Goal: Information Seeking & Learning: Learn about a topic

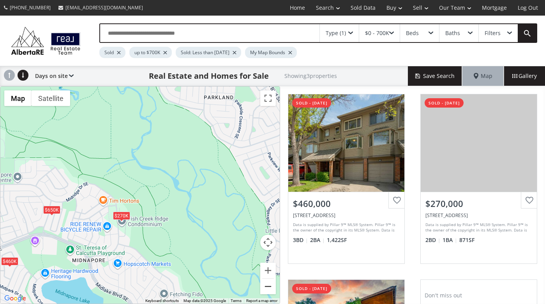
click at [269, 287] on button "Zoom out" at bounding box center [268, 287] width 16 height 16
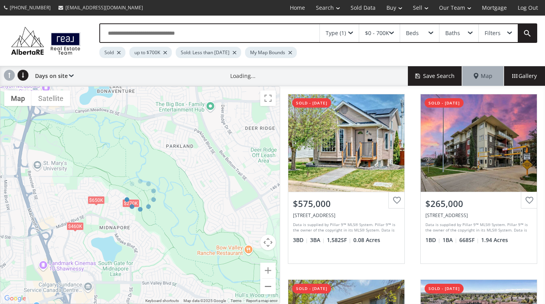
click at [269, 287] on div at bounding box center [140, 195] width 280 height 218
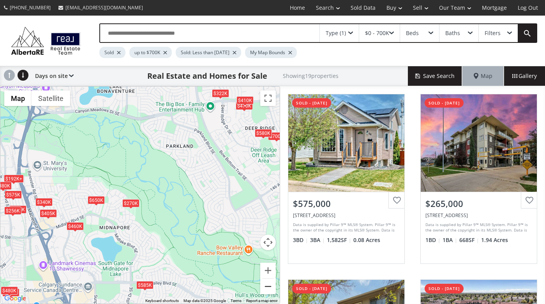
click at [269, 287] on button "Zoom out" at bounding box center [268, 287] width 16 height 16
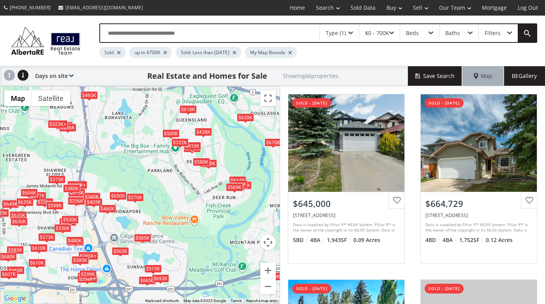
click at [349, 34] on span at bounding box center [351, 33] width 5 height 3
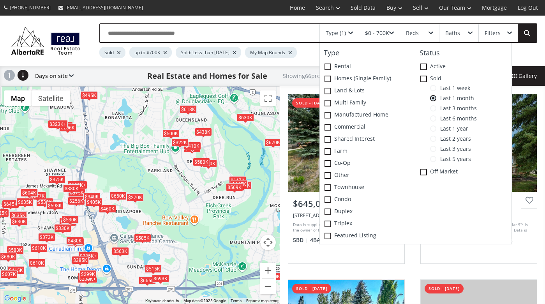
click at [435, 87] on span at bounding box center [433, 88] width 6 height 6
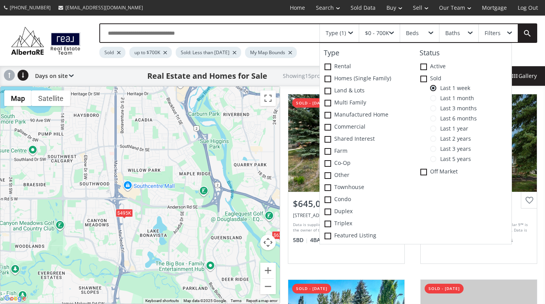
drag, startPoint x: 103, startPoint y: 100, endPoint x: 138, endPoint y: 221, distance: 126.1
click at [138, 221] on div "To navigate, press the arrow keys. $645K $665K $630K $285K+ $285K+ $583K $265K …" at bounding box center [140, 195] width 280 height 217
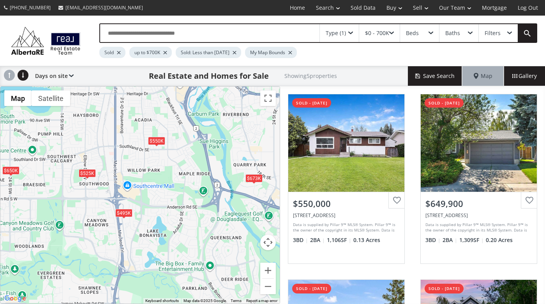
click at [127, 211] on div "$495K" at bounding box center [123, 213] width 17 height 8
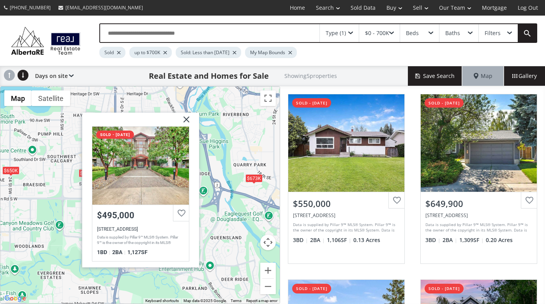
click at [187, 122] on img at bounding box center [183, 122] width 19 height 19
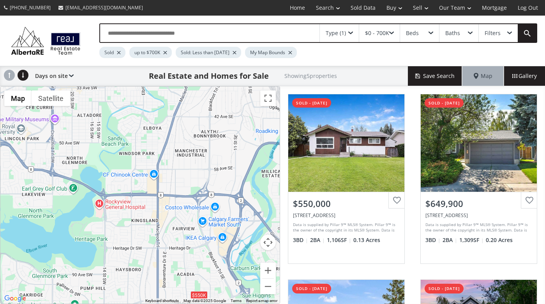
drag, startPoint x: 112, startPoint y: 100, endPoint x: 156, endPoint y: 259, distance: 164.9
click at [156, 259] on div "To navigate, press the arrow keys. $550K $650K $525K $673K $495K" at bounding box center [140, 195] width 280 height 217
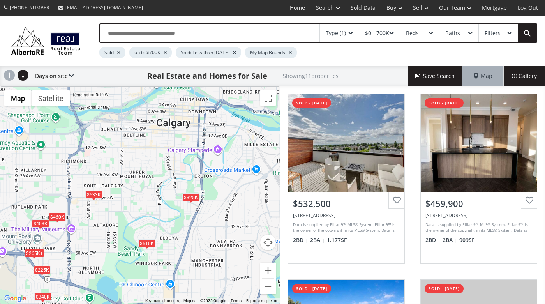
drag, startPoint x: 112, startPoint y: 100, endPoint x: 128, endPoint y: 209, distance: 109.9
click at [128, 209] on div "To navigate, press the arrow keys. $533K $460K $550K $225K $403K $340K $510K $6…" at bounding box center [140, 195] width 280 height 217
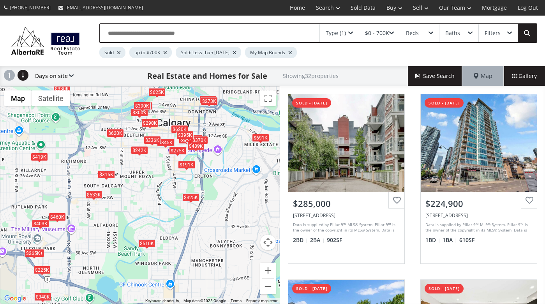
click at [147, 166] on div "To navigate, press the arrow keys. $285K $225K $620K $419K $533K $191K $345K $4…" at bounding box center [140, 195] width 280 height 217
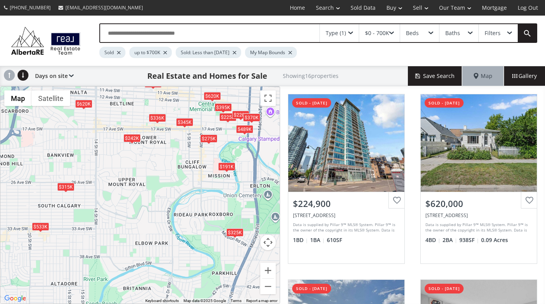
click at [150, 148] on div "To navigate, press the arrow keys. $225K $620K $533K $191K $345K $242K $336K $2…" at bounding box center [140, 195] width 280 height 217
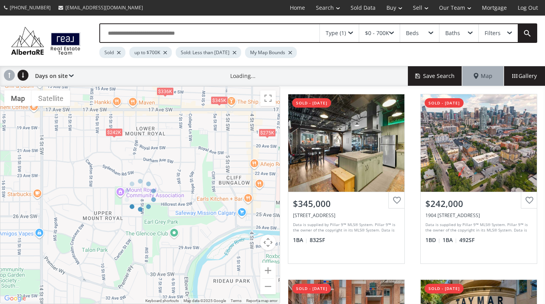
click at [143, 138] on div at bounding box center [140, 195] width 280 height 218
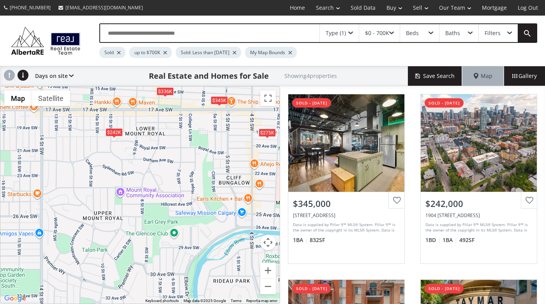
click at [143, 138] on div "To navigate, press the arrow keys. $345K $242K $336K $275K" at bounding box center [140, 195] width 280 height 217
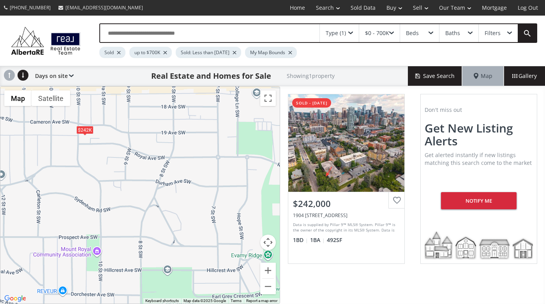
click at [109, 128] on div "To navigate, press the arrow keys. $242K" at bounding box center [140, 195] width 280 height 217
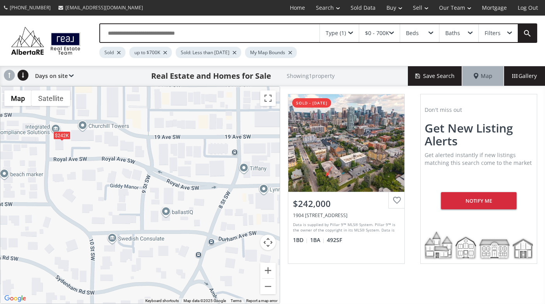
click at [102, 115] on div "To navigate, press the arrow keys. $242K" at bounding box center [140, 195] width 280 height 217
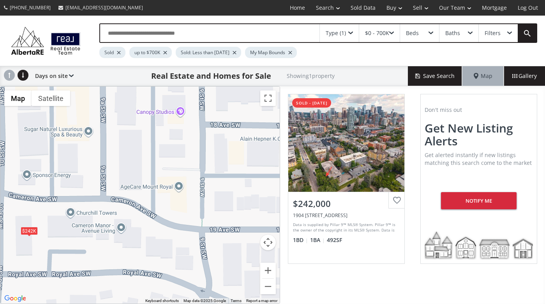
drag, startPoint x: 97, startPoint y: 113, endPoint x: 104, endPoint y: 186, distance: 72.5
click at [104, 186] on div "To navigate, press the arrow keys. $242K" at bounding box center [140, 195] width 280 height 217
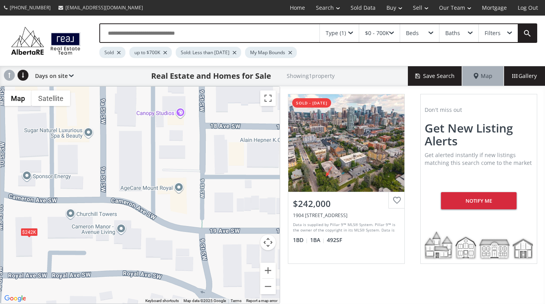
click at [92, 177] on div "To navigate, press the arrow keys. $242K" at bounding box center [140, 195] width 280 height 217
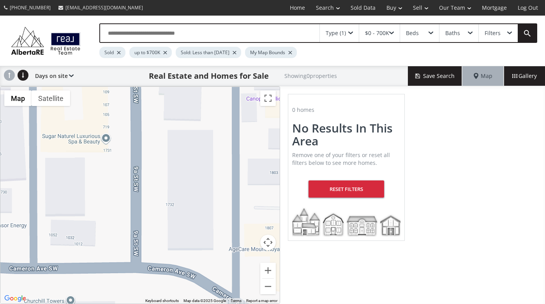
drag, startPoint x: 94, startPoint y: 177, endPoint x: 115, endPoint y: 224, distance: 51.5
click at [115, 224] on div "To navigate, press the arrow keys." at bounding box center [140, 195] width 280 height 217
click at [104, 213] on div "To navigate, press the arrow keys." at bounding box center [140, 195] width 280 height 217
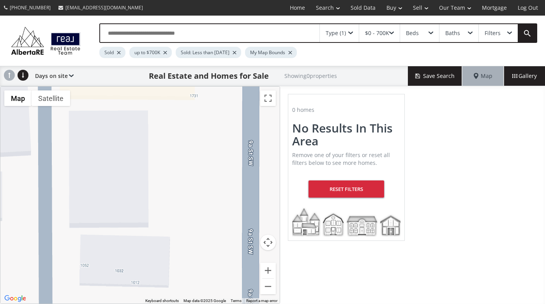
drag, startPoint x: 98, startPoint y: 216, endPoint x: 182, endPoint y: 223, distance: 84.6
click at [182, 223] on div "To navigate, press the arrow keys." at bounding box center [140, 195] width 280 height 217
click at [352, 32] on span at bounding box center [351, 33] width 5 height 3
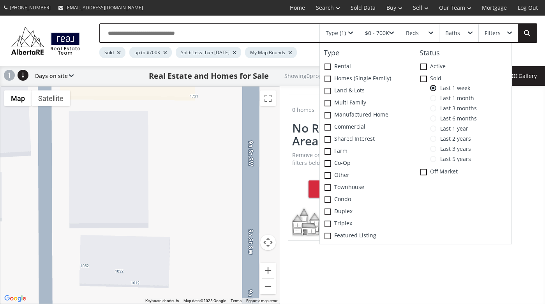
click at [436, 129] on span at bounding box center [433, 129] width 6 height 6
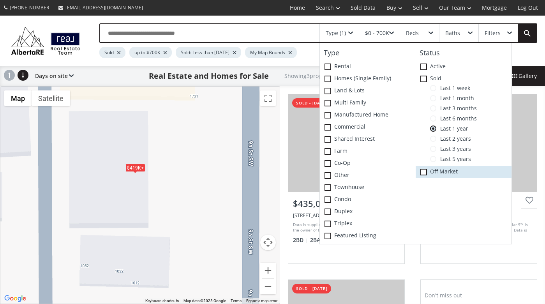
click at [425, 172] on span at bounding box center [424, 172] width 7 height 7
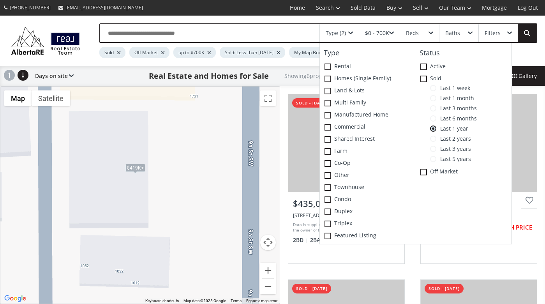
click at [198, 204] on div "To navigate, press the arrow keys. $419K+ $419K+ $419K+ $419K+ $419K+ $419K+" at bounding box center [140, 195] width 280 height 217
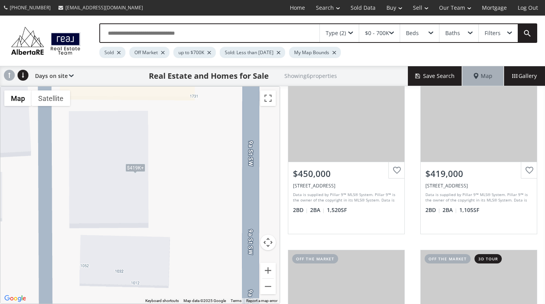
scroll to position [209, 0]
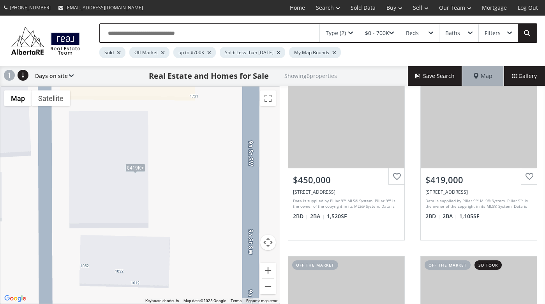
click at [352, 34] on span at bounding box center [351, 33] width 5 height 3
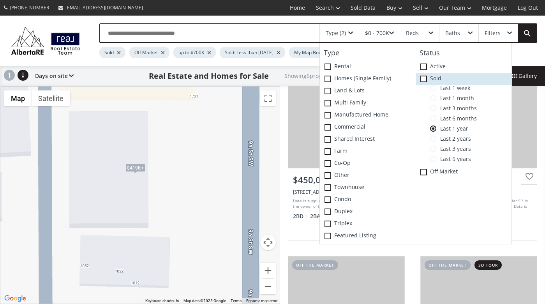
click at [0, 0] on icon at bounding box center [0, 0] width 0 height 0
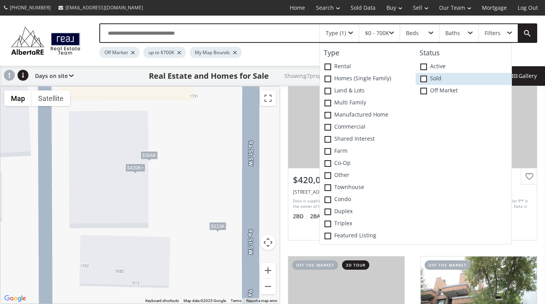
click at [425, 80] on span at bounding box center [424, 79] width 7 height 7
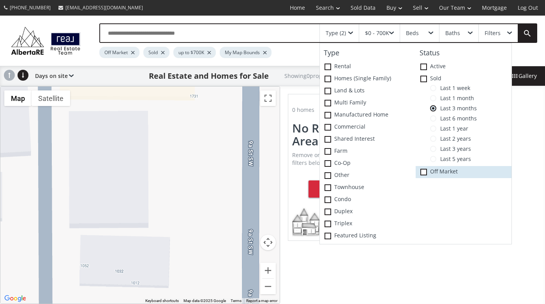
click at [0, 0] on icon at bounding box center [0, 0] width 0 height 0
click at [423, 171] on span at bounding box center [424, 172] width 7 height 7
click at [436, 159] on span at bounding box center [433, 159] width 6 height 6
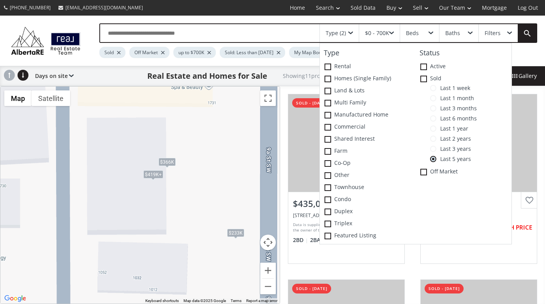
drag, startPoint x: 164, startPoint y: 177, endPoint x: 183, endPoint y: 184, distance: 20.2
click at [183, 184] on div "To navigate, press the arrow keys. $419K+ $419K+ $419K+ $419K+ $419K+ $419K+ $4…" at bounding box center [140, 195] width 280 height 217
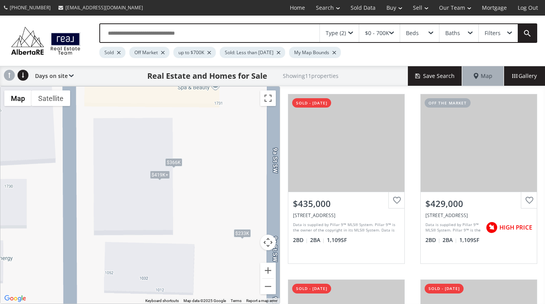
drag, startPoint x: 183, startPoint y: 184, endPoint x: 191, endPoint y: 184, distance: 7.8
click at [191, 184] on div "To navigate, press the arrow keys. $419K+ $419K+ $419K+ $419K+ $419K+ $419K+ $4…" at bounding box center [140, 195] width 280 height 217
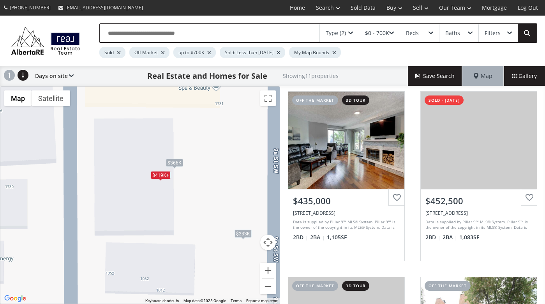
scroll to position [559, 0]
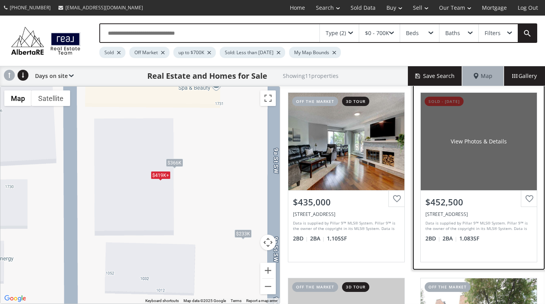
click at [476, 143] on div "View Photos & Details" at bounding box center [479, 142] width 56 height 8
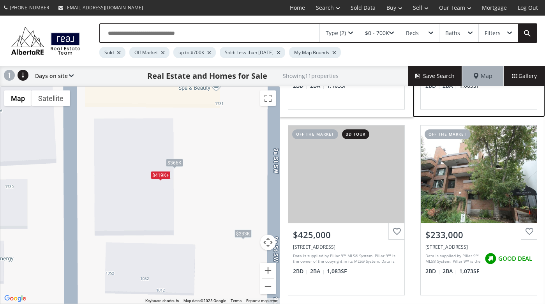
scroll to position [720, 0]
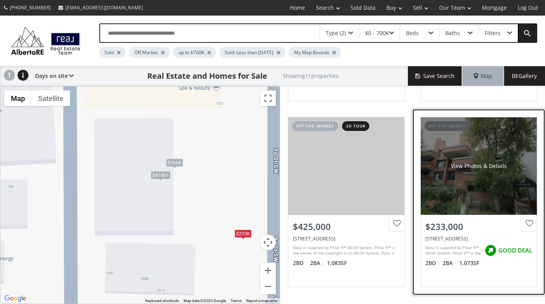
click at [446, 180] on div "View Photos & Details" at bounding box center [479, 165] width 116 height 97
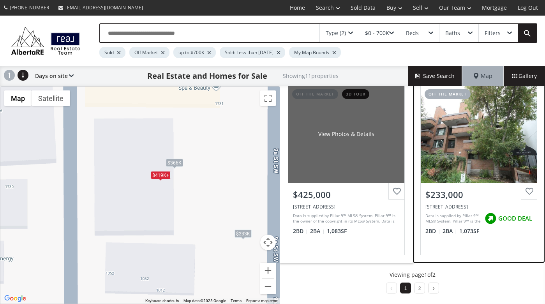
scroll to position [753, 0]
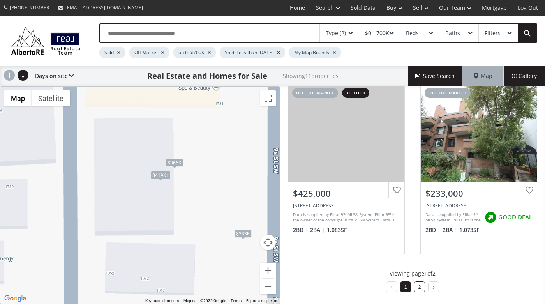
click at [415, 289] on li "2" at bounding box center [419, 286] width 11 height 11
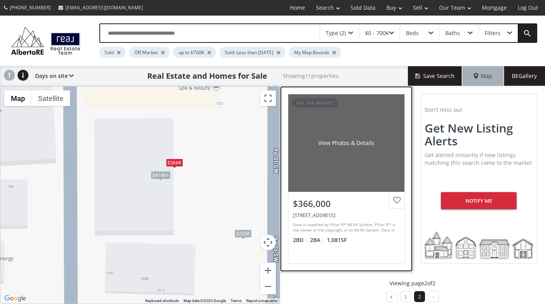
click at [338, 180] on div "View Photos & Details" at bounding box center [346, 142] width 116 height 97
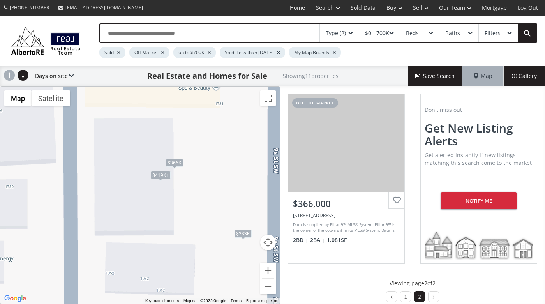
click at [346, 39] on div "Type (2)" at bounding box center [339, 33] width 39 height 18
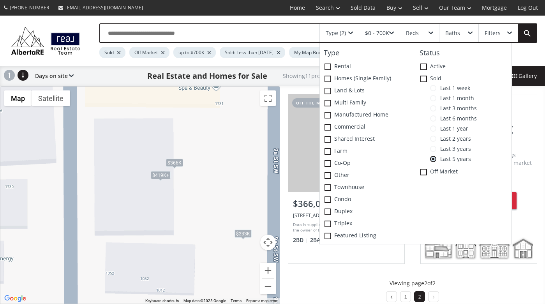
click at [435, 86] on span at bounding box center [433, 88] width 6 height 6
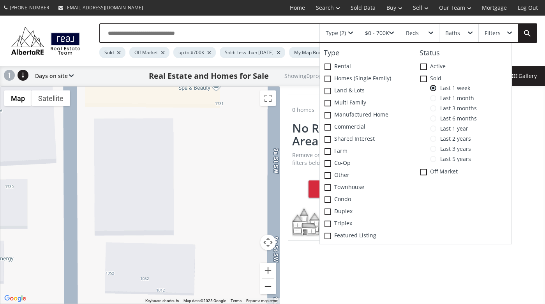
click at [267, 289] on button "Zoom out" at bounding box center [268, 287] width 16 height 16
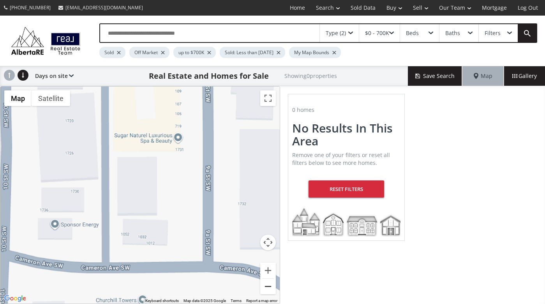
click at [267, 289] on button "Zoom out" at bounding box center [268, 287] width 16 height 16
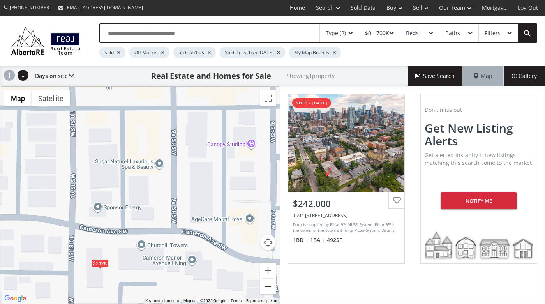
click at [267, 289] on button "Zoom out" at bounding box center [268, 287] width 16 height 16
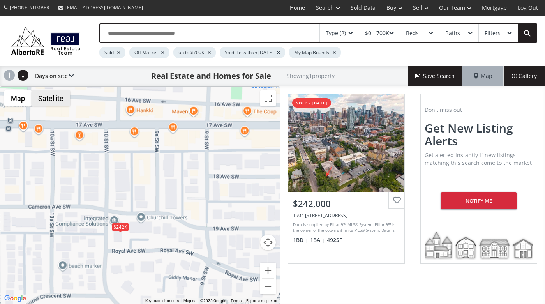
click at [54, 100] on button "Satellite" at bounding box center [51, 98] width 39 height 16
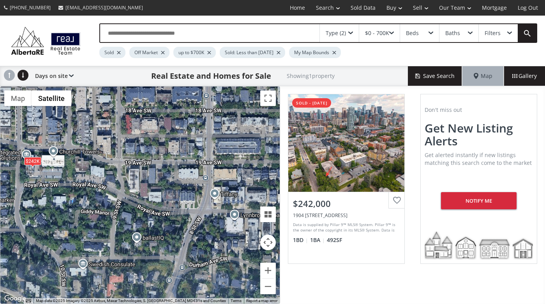
drag, startPoint x: 172, startPoint y: 266, endPoint x: 83, endPoint y: 198, distance: 111.9
click at [83, 198] on div "To navigate, press the arrow keys. $242K" at bounding box center [140, 195] width 280 height 217
click at [129, 198] on div "To navigate, press the arrow keys. $242K" at bounding box center [140, 195] width 280 height 217
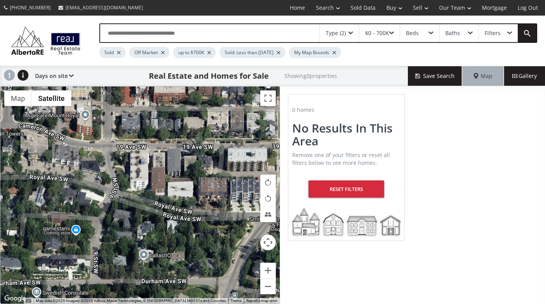
click at [129, 198] on div "To navigate, press the arrow keys." at bounding box center [140, 195] width 280 height 217
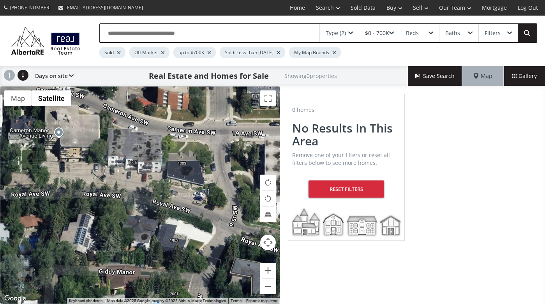
drag, startPoint x: 87, startPoint y: 177, endPoint x: 222, endPoint y: 214, distance: 140.0
click at [222, 214] on div "To navigate, press the arrow keys." at bounding box center [140, 195] width 280 height 217
click at [267, 288] on button "Zoom out" at bounding box center [268, 287] width 16 height 16
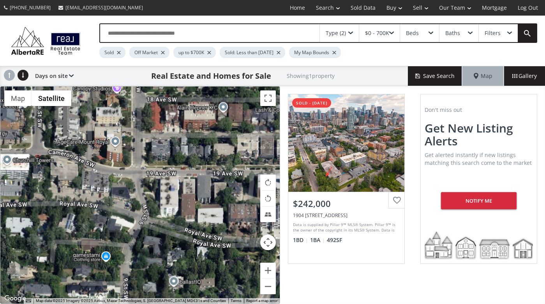
drag, startPoint x: 225, startPoint y: 251, endPoint x: 182, endPoint y: 260, distance: 43.8
click at [182, 260] on div "To navigate, press the arrow keys. $242K" at bounding box center [140, 195] width 280 height 217
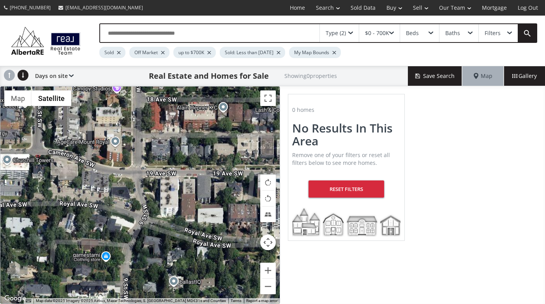
click at [200, 121] on div "To navigate, press the arrow keys." at bounding box center [140, 195] width 280 height 217
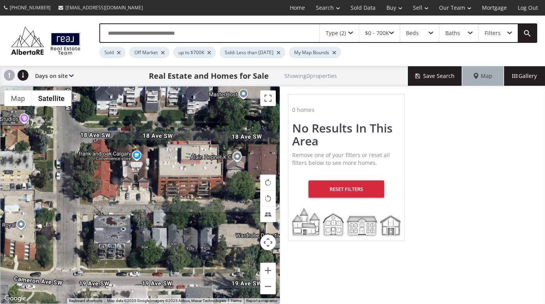
drag, startPoint x: 200, startPoint y: 121, endPoint x: 191, endPoint y: 180, distance: 59.9
click at [191, 180] on div "To navigate, press the arrow keys." at bounding box center [140, 195] width 280 height 217
click at [201, 168] on div "To navigate, press the arrow keys." at bounding box center [140, 195] width 280 height 217
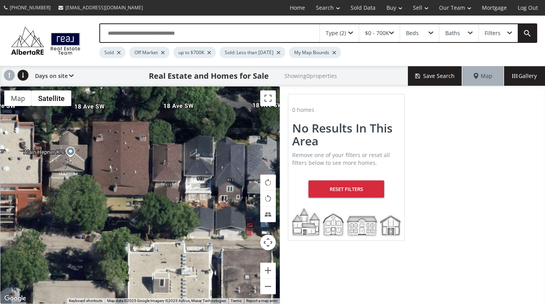
drag, startPoint x: 241, startPoint y: 196, endPoint x: 37, endPoint y: 197, distance: 203.9
click at [37, 197] on div "To navigate, press the arrow keys." at bounding box center [140, 195] width 280 height 217
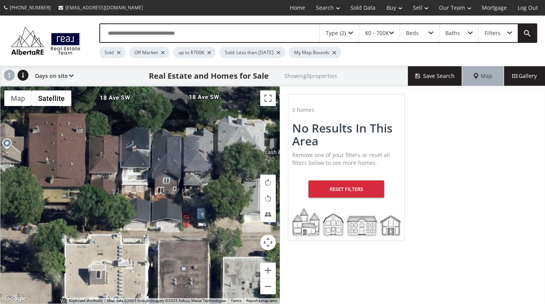
drag, startPoint x: 220, startPoint y: 202, endPoint x: 156, endPoint y: 194, distance: 64.9
click at [156, 194] on div "To navigate, press the arrow keys." at bounding box center [140, 195] width 280 height 217
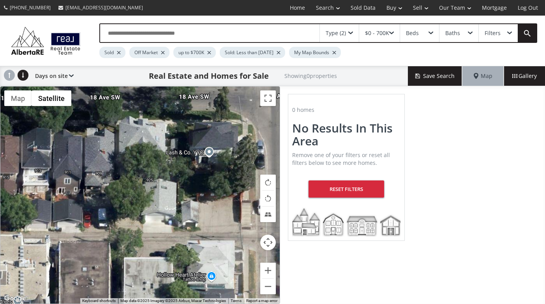
drag, startPoint x: 234, startPoint y: 197, endPoint x: 141, endPoint y: 203, distance: 92.6
click at [141, 203] on div "To navigate, press the arrow keys." at bounding box center [140, 195] width 280 height 217
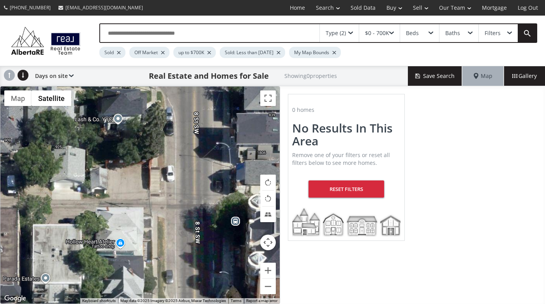
drag, startPoint x: 199, startPoint y: 237, endPoint x: 107, endPoint y: 204, distance: 97.8
click at [107, 204] on div "To navigate, press the arrow keys." at bounding box center [140, 195] width 280 height 217
click at [271, 286] on button "Zoom out" at bounding box center [268, 287] width 16 height 16
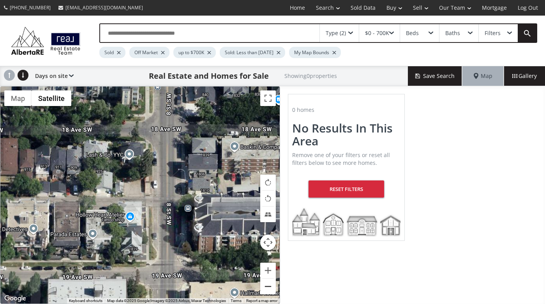
click at [271, 286] on button "Zoom out" at bounding box center [268, 287] width 16 height 16
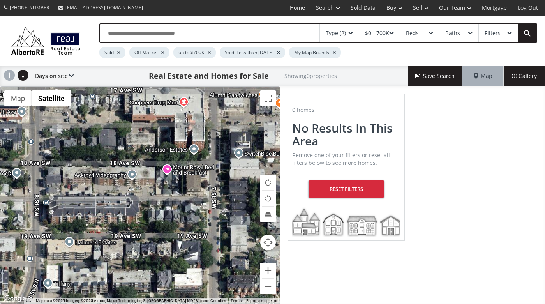
drag, startPoint x: 237, startPoint y: 201, endPoint x: 118, endPoint y: 202, distance: 118.9
click at [118, 202] on div "To navigate, press the arrow keys." at bounding box center [140, 195] width 280 height 217
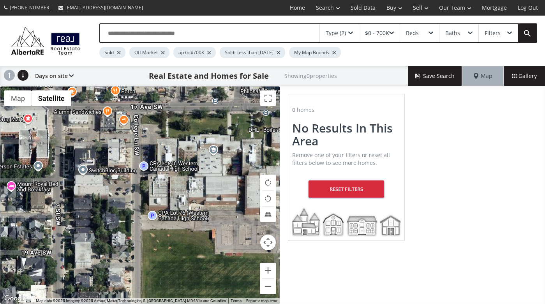
drag, startPoint x: 233, startPoint y: 235, endPoint x: 76, endPoint y: 251, distance: 158.3
click at [76, 251] on div "To navigate, press the arrow keys." at bounding box center [140, 195] width 280 height 217
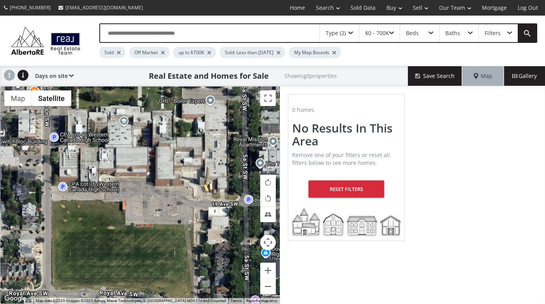
drag, startPoint x: 196, startPoint y: 219, endPoint x: 106, endPoint y: 189, distance: 95.2
click at [106, 189] on div "To navigate, press the arrow keys." at bounding box center [140, 195] width 280 height 217
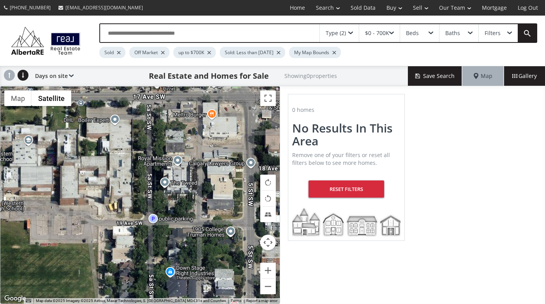
drag, startPoint x: 212, startPoint y: 192, endPoint x: 114, endPoint y: 212, distance: 99.8
click at [114, 212] on div "To navigate, press the arrow keys." at bounding box center [140, 195] width 280 height 217
click at [268, 286] on button "Zoom out" at bounding box center [268, 287] width 16 height 16
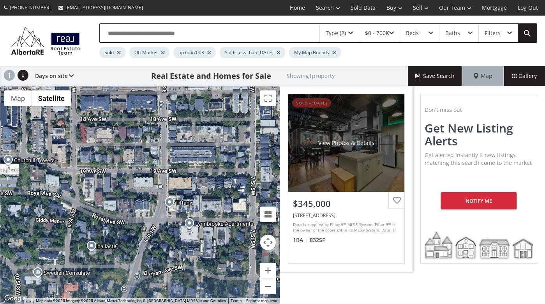
drag, startPoint x: 65, startPoint y: 233, endPoint x: 314, endPoint y: 173, distance: 255.9
click at [314, 173] on div "← Move left → Move right ↑ Move up ↓ Move down + Zoom in - Zoom out Home Jump l…" at bounding box center [272, 195] width 545 height 218
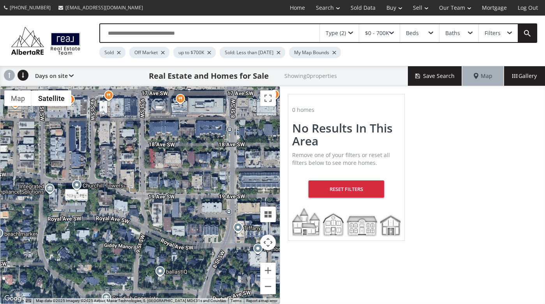
drag, startPoint x: 84, startPoint y: 191, endPoint x: 154, endPoint y: 217, distance: 74.6
click at [154, 217] on div "To navigate, press the arrow keys." at bounding box center [140, 195] width 280 height 217
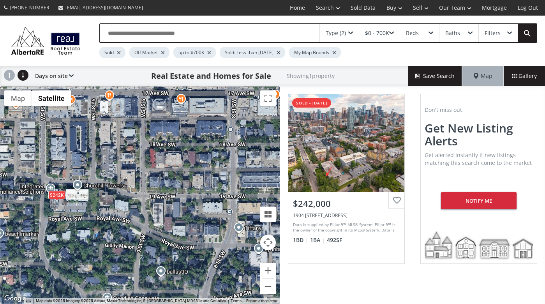
click at [356, 33] on div "Type (2)" at bounding box center [339, 33] width 39 height 18
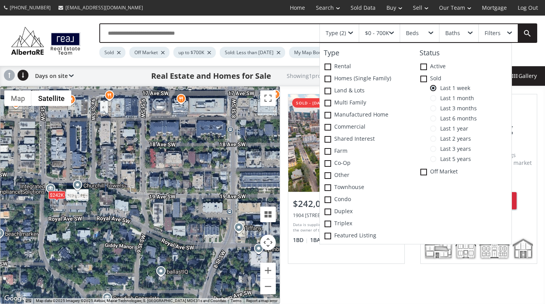
click at [437, 127] on span at bounding box center [433, 129] width 6 height 6
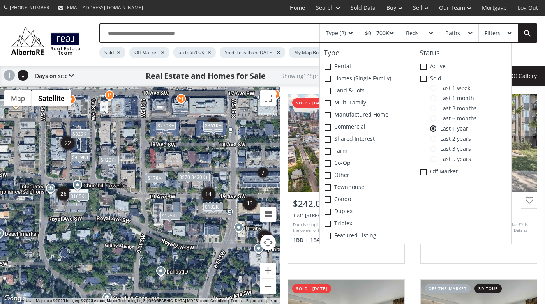
click at [118, 229] on div "To navigate, press the arrow keys. $361K+ $361K+ $430K+ $270K+ $430K+ $270K+ $3…" at bounding box center [140, 195] width 280 height 217
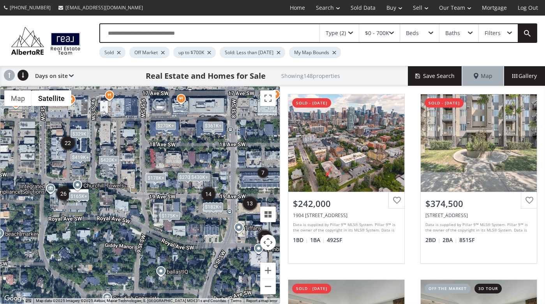
click at [118, 229] on div "To navigate, press the arrow keys. $361K+ $361K+ $430K+ $270K+ $430K+ $270K+ $3…" at bounding box center [140, 195] width 280 height 217
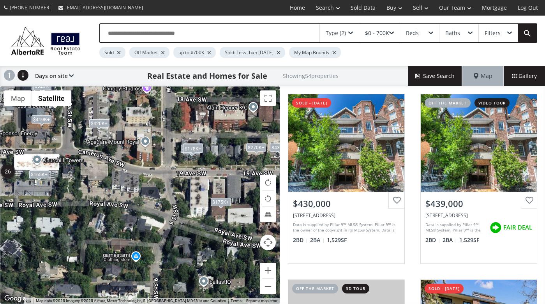
click at [213, 214] on div "To navigate, press the arrow keys. $361K+ $361K+ $430K+ $270K+ $430K+ $270K+ $3…" at bounding box center [140, 195] width 280 height 217
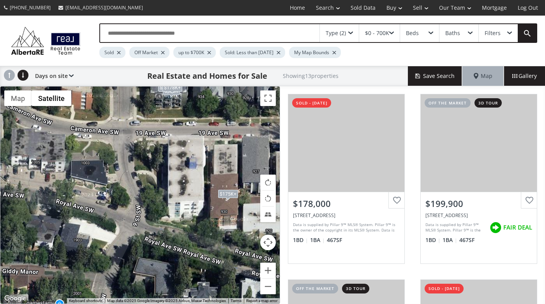
click at [224, 193] on div "$175K+" at bounding box center [228, 194] width 20 height 8
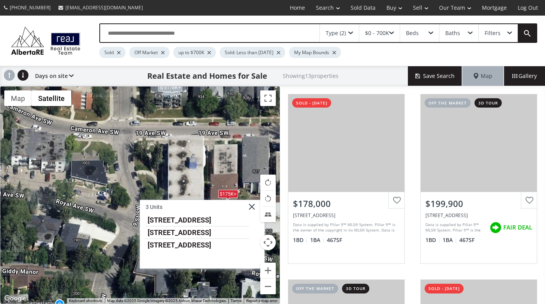
click at [98, 281] on div "To navigate, press the arrow keys. $178K+ $178K+ $178K+ $178K+ $178K+ $175K+ $1…" at bounding box center [140, 195] width 280 height 217
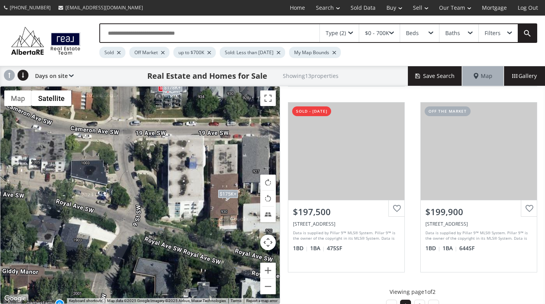
scroll to position [753, 0]
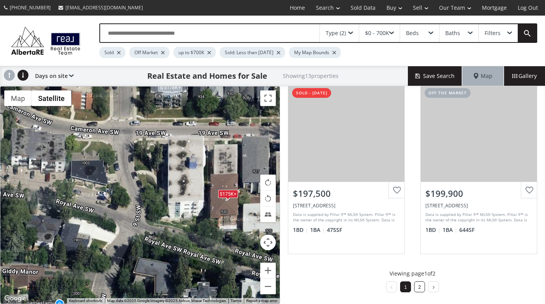
click at [419, 287] on link "2" at bounding box center [420, 287] width 3 height 5
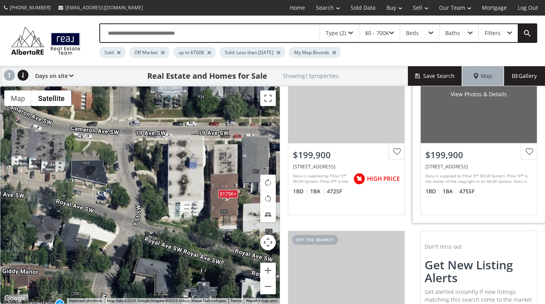
scroll to position [196, 0]
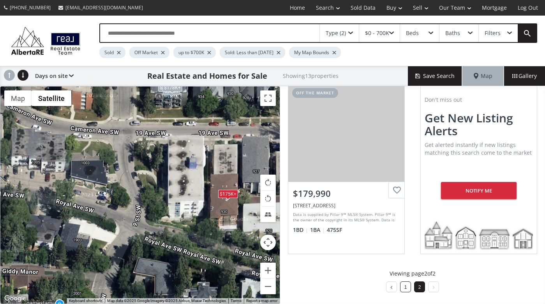
click at [405, 286] on link "1" at bounding box center [406, 287] width 3 height 5
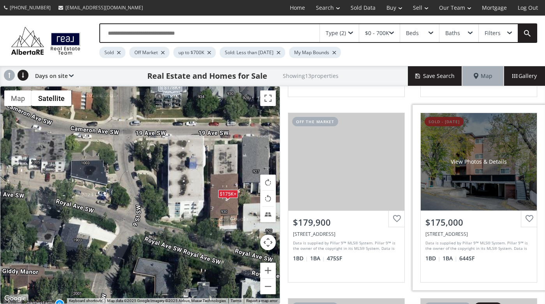
scroll to position [357, 0]
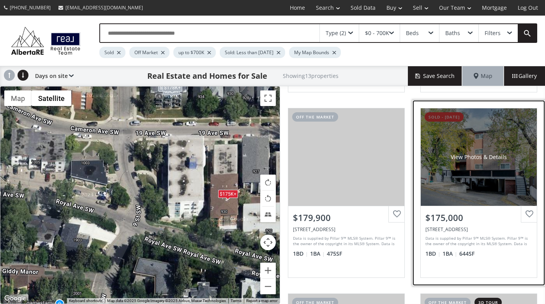
click at [460, 166] on div "View Photos & Details" at bounding box center [479, 156] width 116 height 97
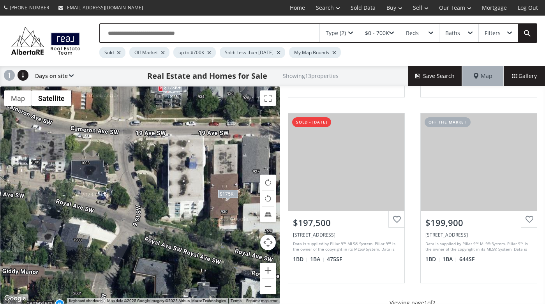
scroll to position [753, 0]
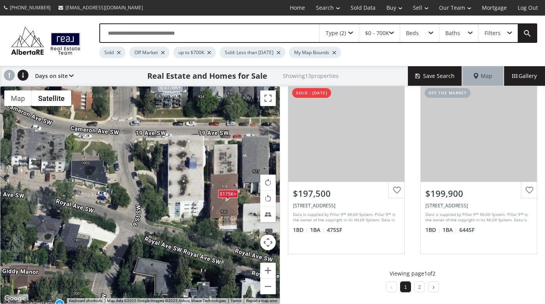
click at [350, 34] on span at bounding box center [351, 33] width 5 height 3
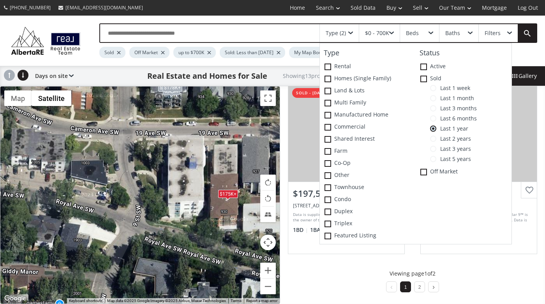
click at [436, 156] on span at bounding box center [433, 159] width 6 height 6
click at [225, 193] on div "$159K+" at bounding box center [228, 194] width 20 height 8
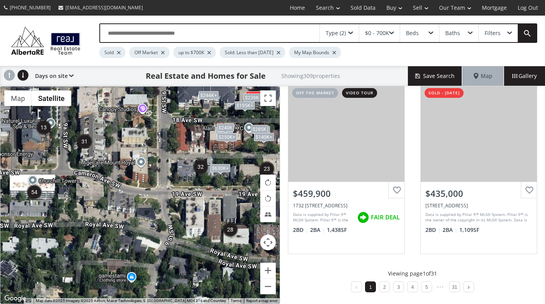
click at [352, 34] on span at bounding box center [351, 33] width 5 height 3
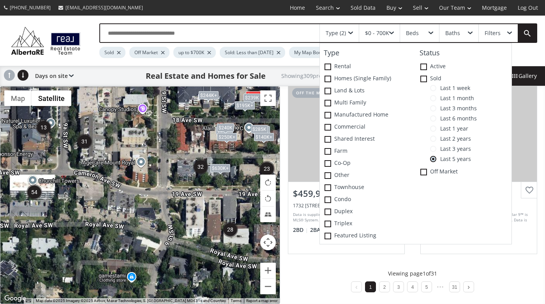
click at [436, 89] on span at bounding box center [433, 88] width 6 height 6
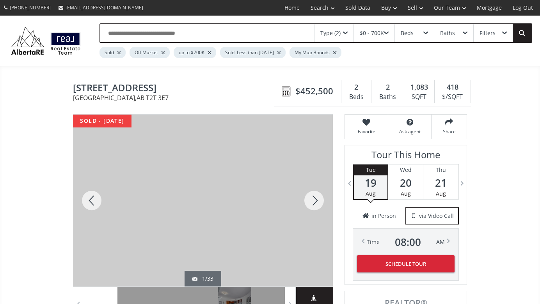
click at [318, 197] on div at bounding box center [313, 201] width 37 height 172
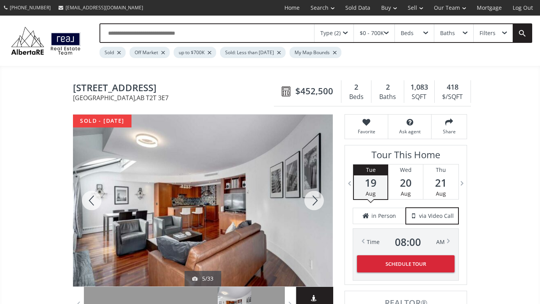
click at [318, 197] on div at bounding box center [313, 201] width 37 height 172
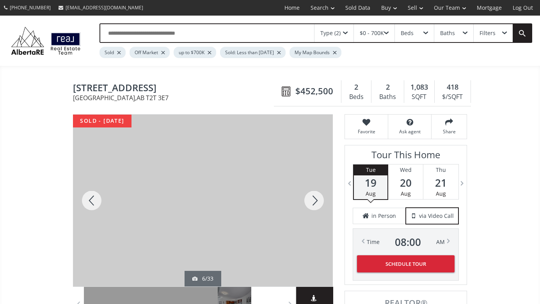
click at [318, 197] on div at bounding box center [313, 201] width 37 height 172
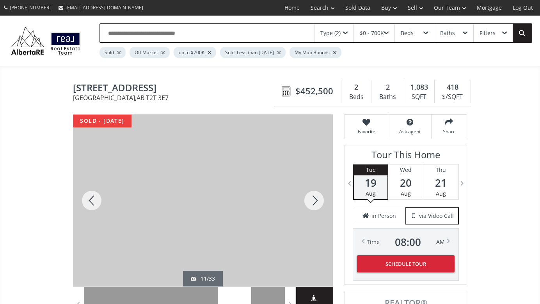
click at [318, 197] on div at bounding box center [313, 201] width 37 height 172
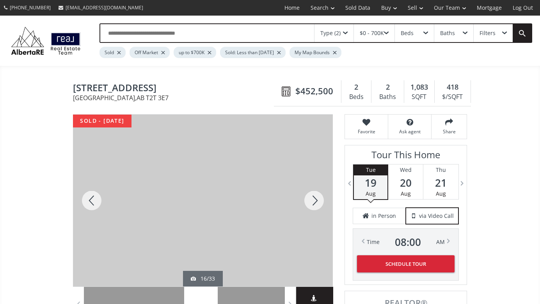
click at [318, 197] on div at bounding box center [313, 201] width 37 height 172
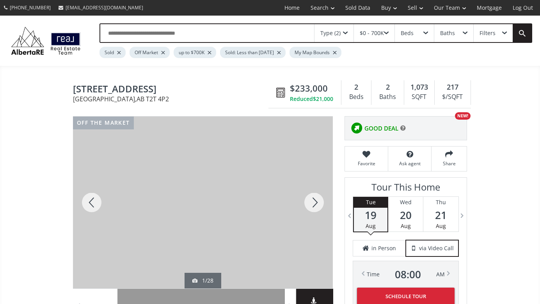
click at [316, 204] on div at bounding box center [313, 203] width 37 height 172
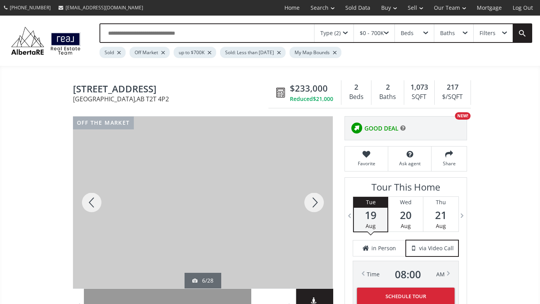
click at [316, 204] on div at bounding box center [313, 203] width 37 height 172
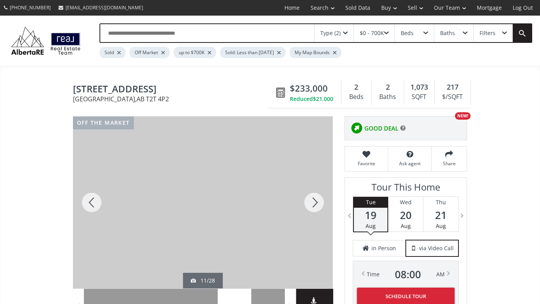
click at [316, 204] on div at bounding box center [313, 203] width 37 height 172
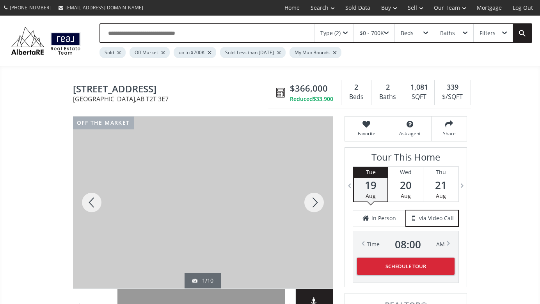
click at [316, 202] on div at bounding box center [313, 203] width 37 height 172
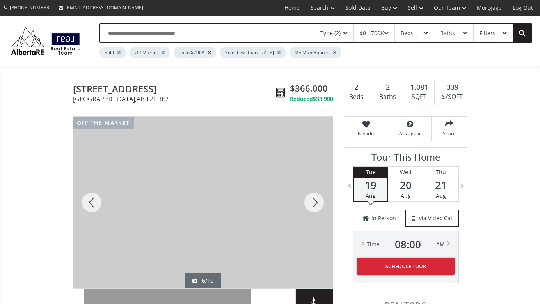
click at [316, 202] on div at bounding box center [313, 203] width 37 height 172
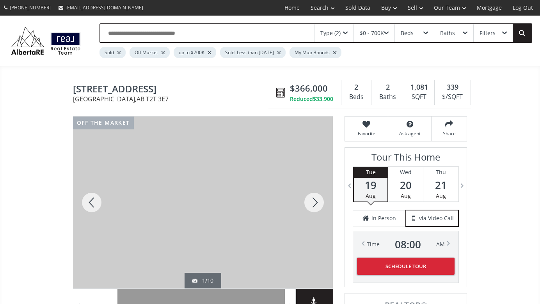
click at [316, 202] on div at bounding box center [313, 203] width 37 height 172
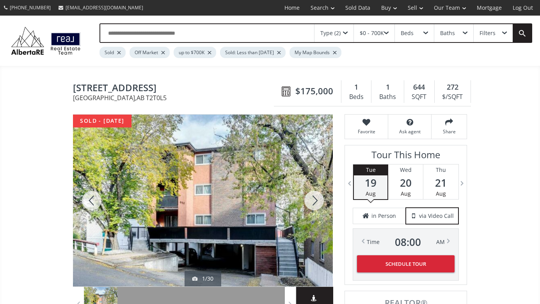
click at [314, 203] on div at bounding box center [313, 201] width 37 height 172
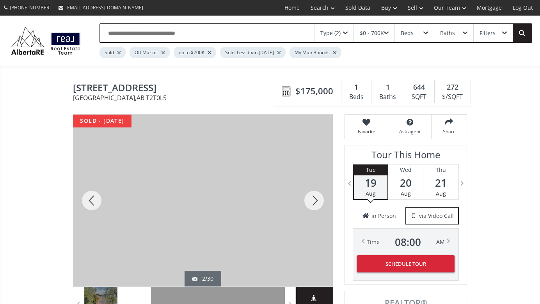
click at [314, 203] on div at bounding box center [313, 201] width 37 height 172
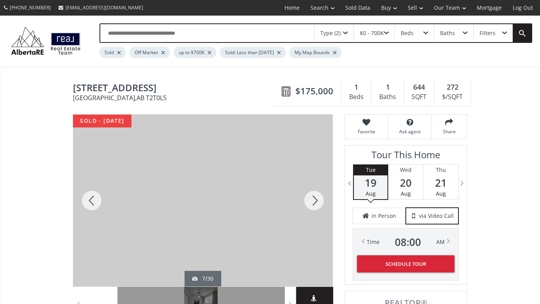
click at [314, 203] on div at bounding box center [313, 201] width 37 height 172
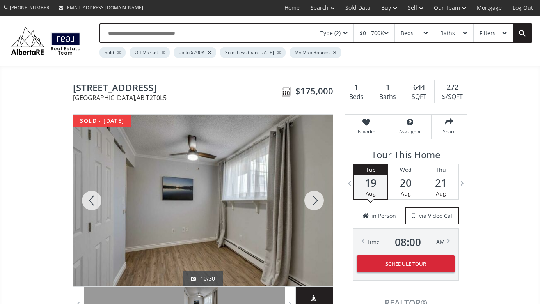
click at [314, 203] on div at bounding box center [313, 201] width 37 height 172
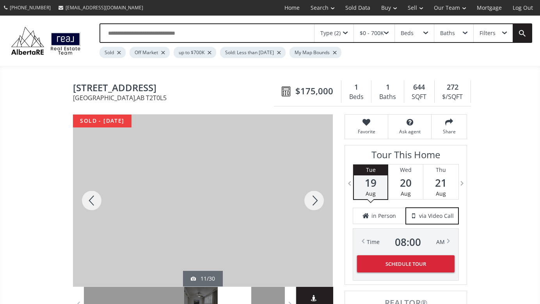
click at [314, 203] on div at bounding box center [313, 201] width 37 height 172
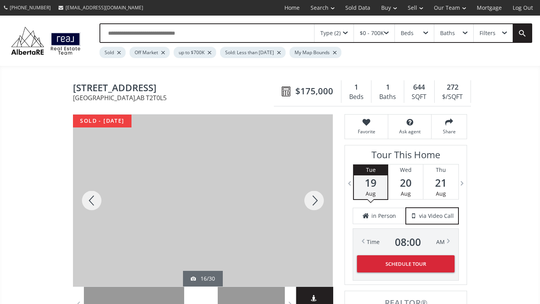
click at [314, 203] on div at bounding box center [313, 201] width 37 height 172
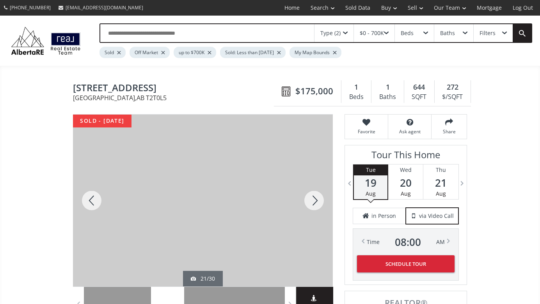
click at [314, 203] on div at bounding box center [313, 201] width 37 height 172
